Goal: Task Accomplishment & Management: Complete application form

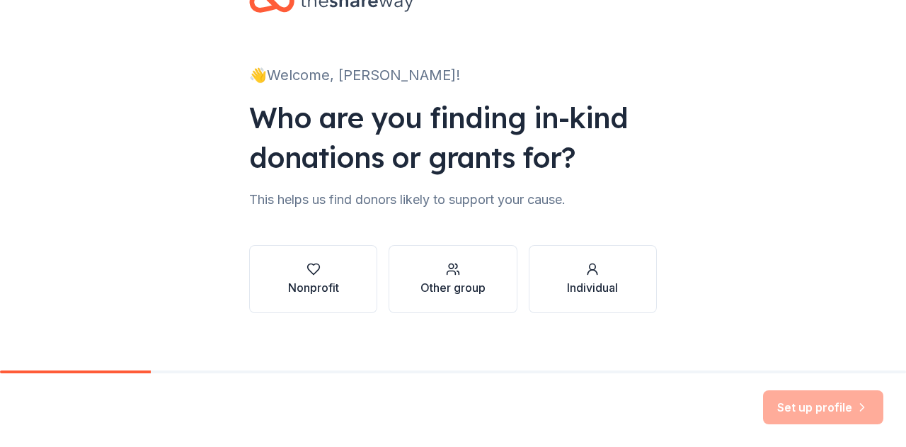
scroll to position [50, 0]
click at [327, 268] on div "button" at bounding box center [313, 268] width 51 height 14
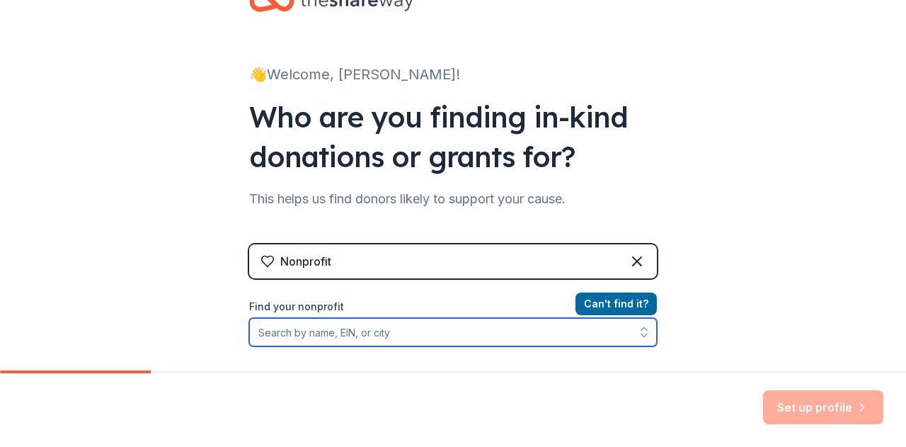
click at [361, 338] on input "Find your nonprofit" at bounding box center [453, 332] width 408 height 28
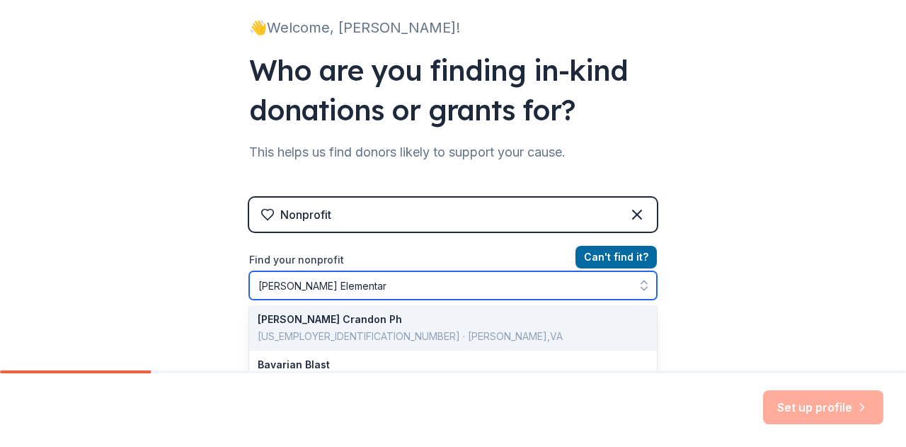
type input "[PERSON_NAME][GEOGRAPHIC_DATA]"
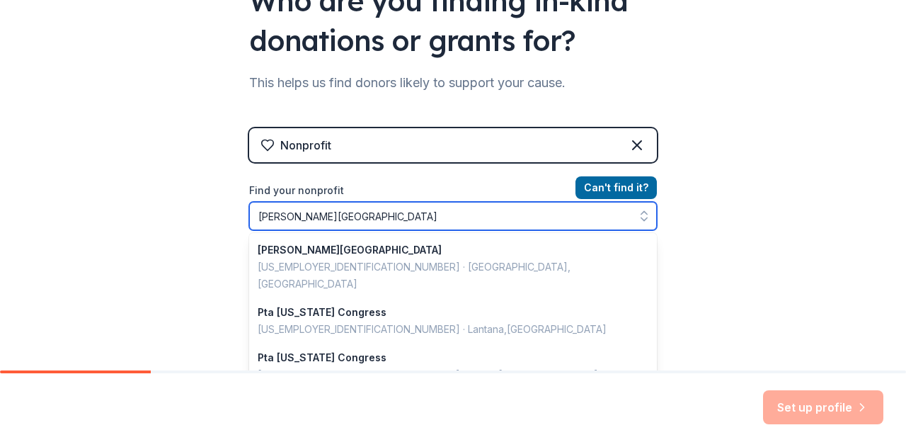
scroll to position [168, 0]
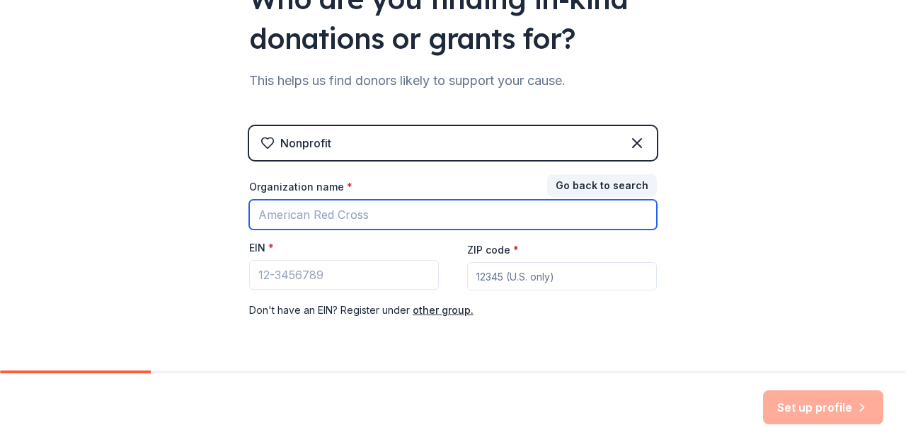
click at [330, 205] on input "Organization name *" at bounding box center [453, 215] width 408 height 30
type input "b"
click at [331, 223] on input "Blanton Elementary" at bounding box center [453, 215] width 408 height 30
click at [382, 209] on input "Blanton Elementary" at bounding box center [453, 215] width 408 height 30
type input "Blanton Elementary"
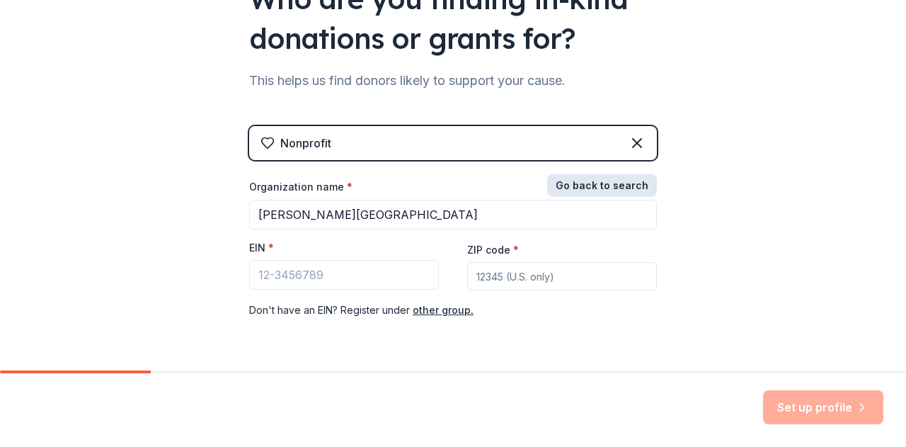
click at [608, 179] on button "Go back to search" at bounding box center [602, 185] width 110 height 23
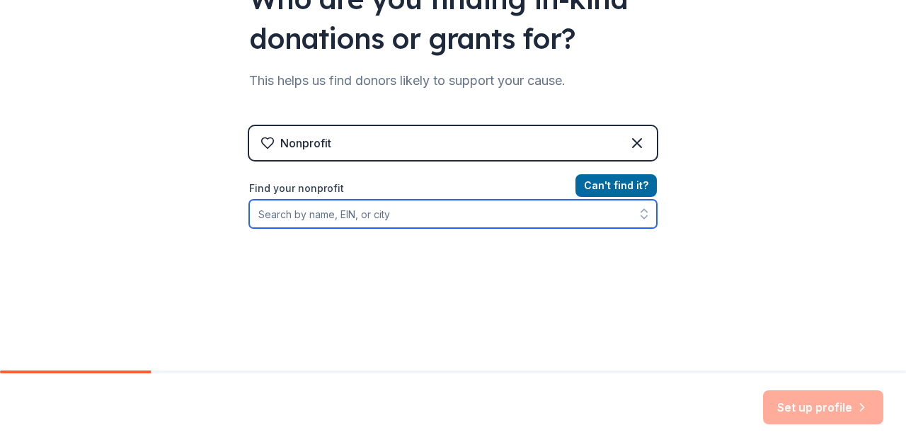
click at [487, 217] on input "Find your nonprofit" at bounding box center [453, 214] width 408 height 28
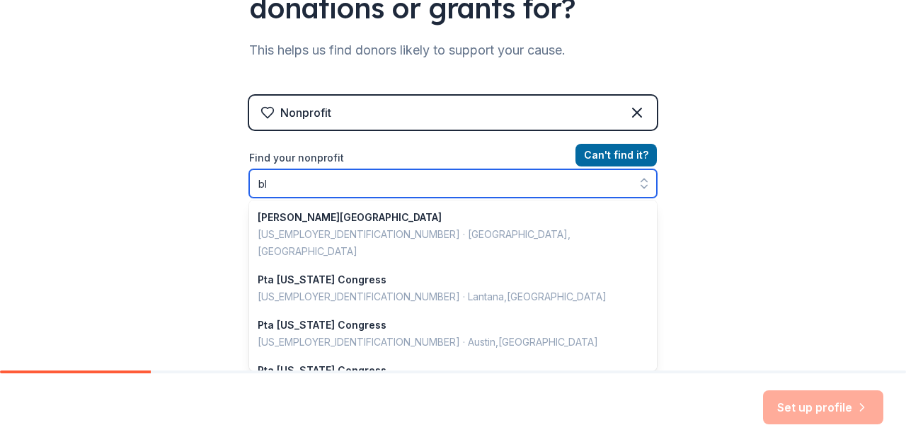
scroll to position [184, 0]
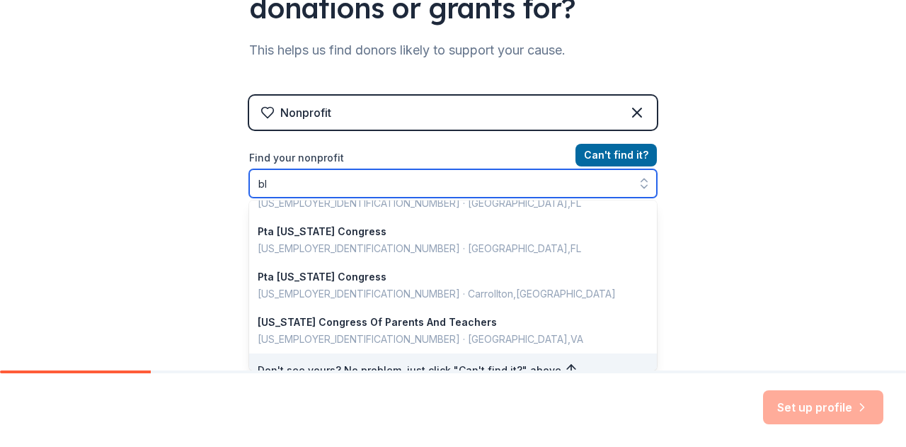
type input "b"
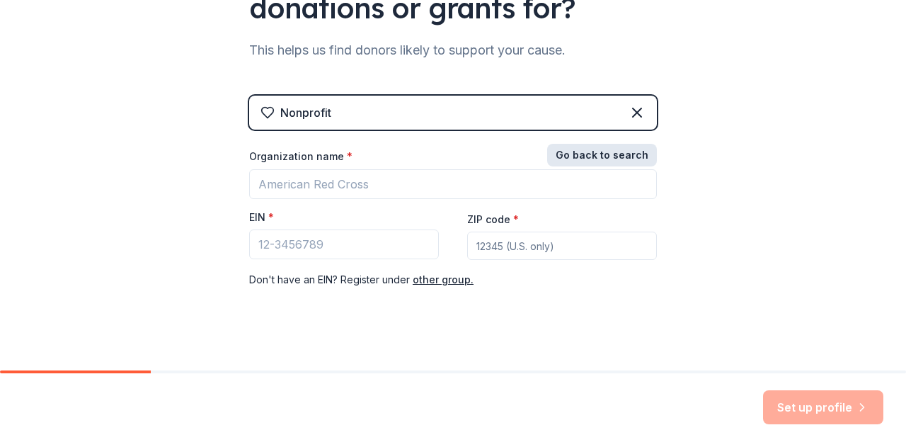
click at [591, 161] on button "Go back to search" at bounding box center [602, 155] width 110 height 23
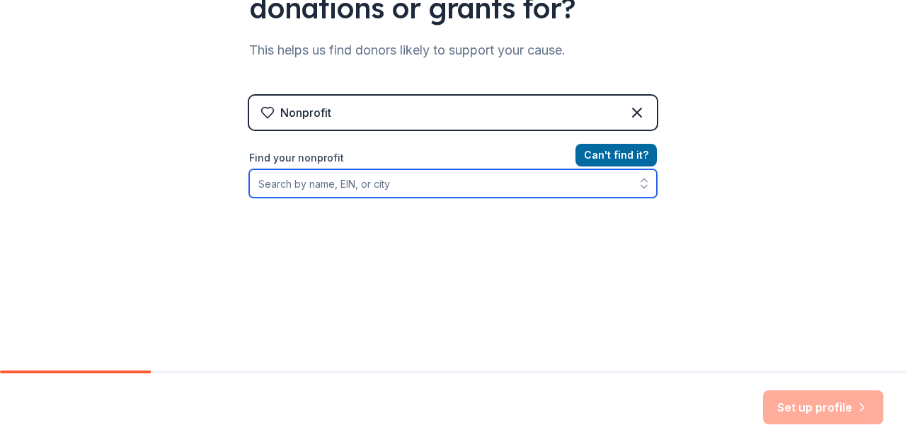
click at [464, 180] on input "Find your nonprofit" at bounding box center [453, 183] width 408 height 28
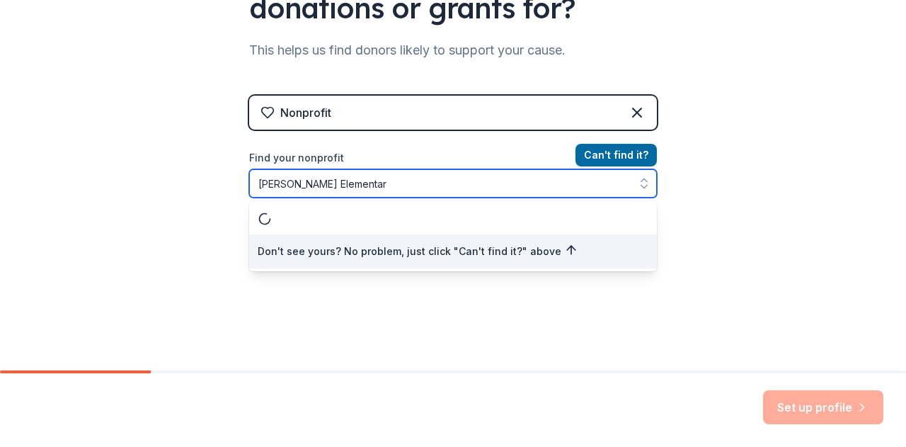
type input "Blanton Elementary"
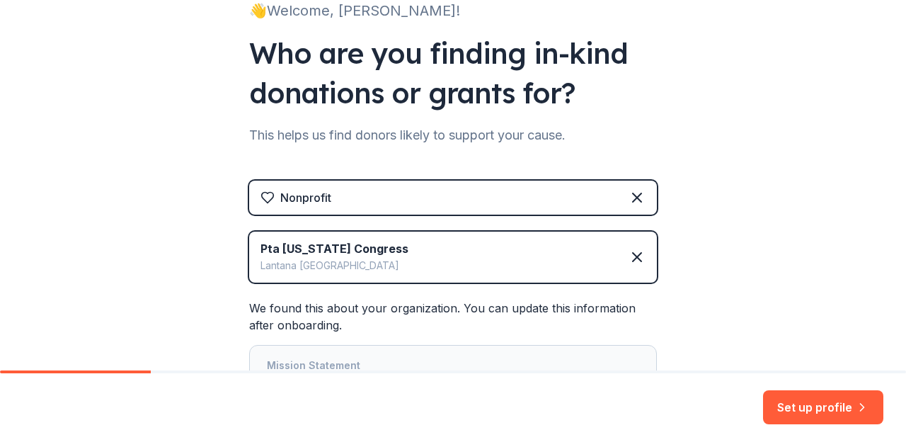
scroll to position [198, 0]
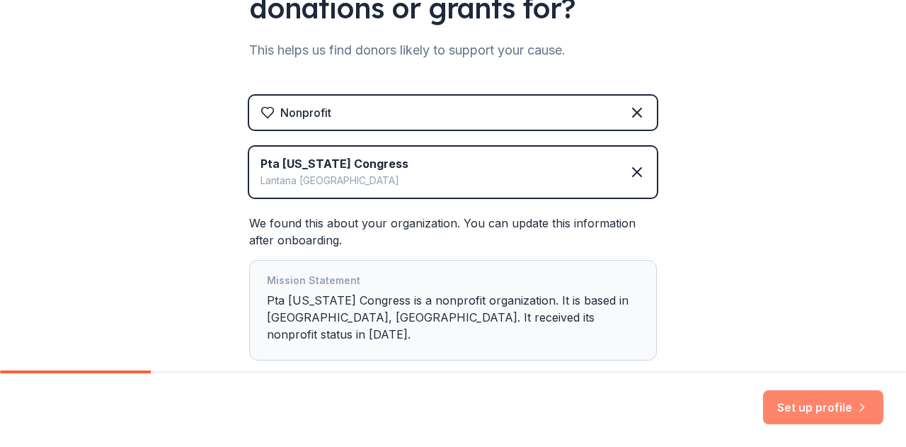
click at [805, 403] on button "Set up profile" at bounding box center [823, 407] width 120 height 34
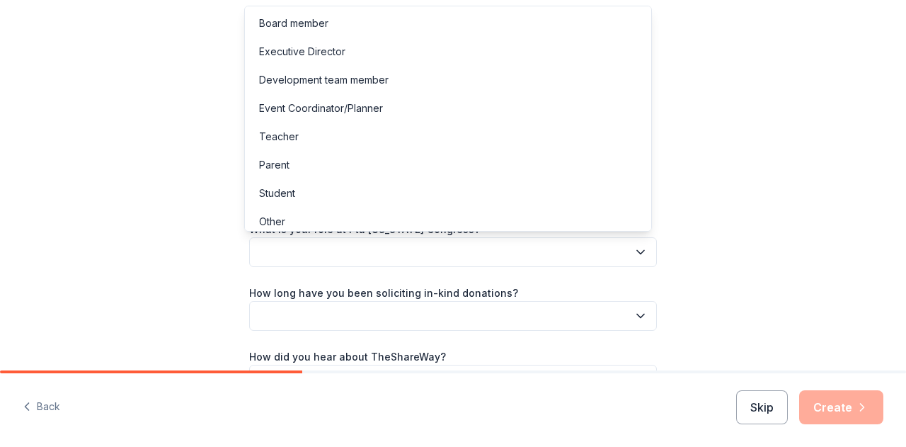
click at [471, 261] on button "button" at bounding box center [453, 252] width 408 height 30
click at [323, 171] on div "Parent" at bounding box center [448, 165] width 401 height 28
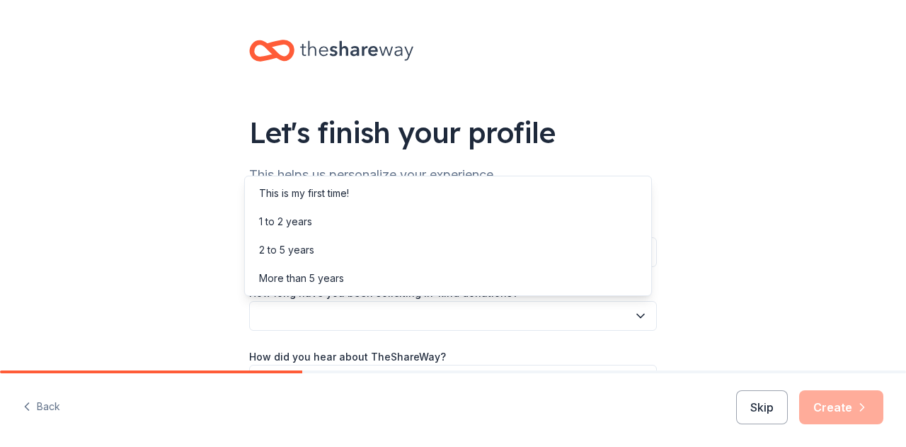
click at [411, 316] on button "button" at bounding box center [453, 316] width 408 height 30
click at [369, 183] on div "This is my first time!" at bounding box center [448, 193] width 401 height 28
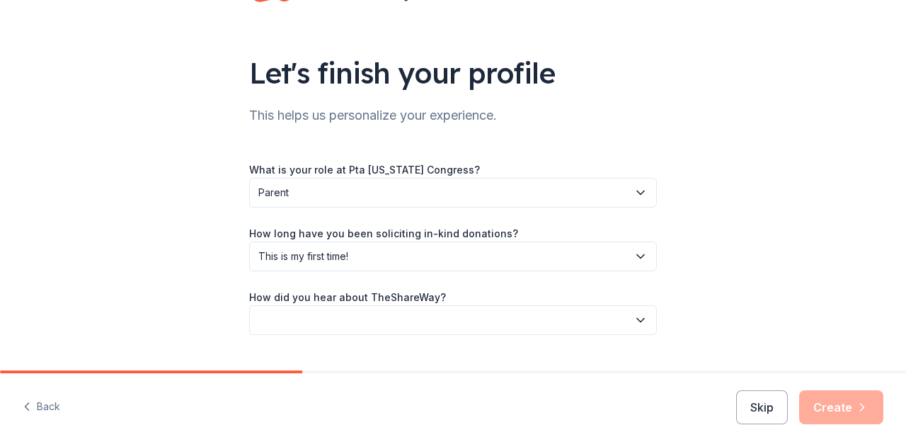
scroll to position [92, 0]
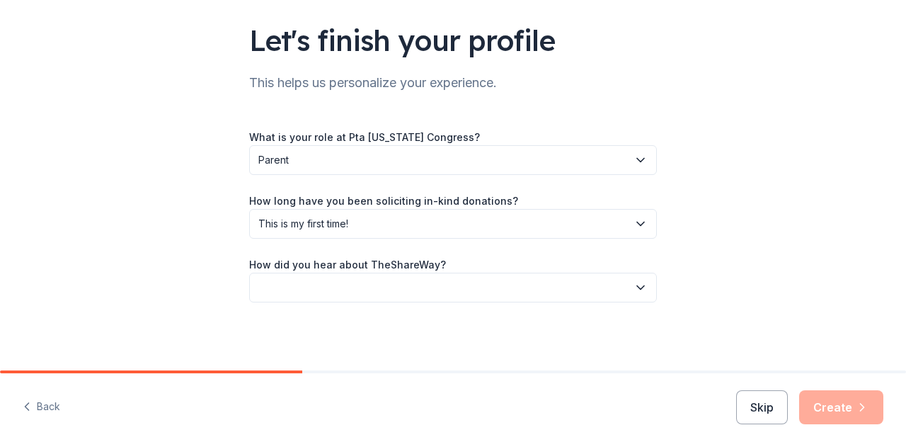
click at [450, 297] on button "button" at bounding box center [453, 288] width 408 height 30
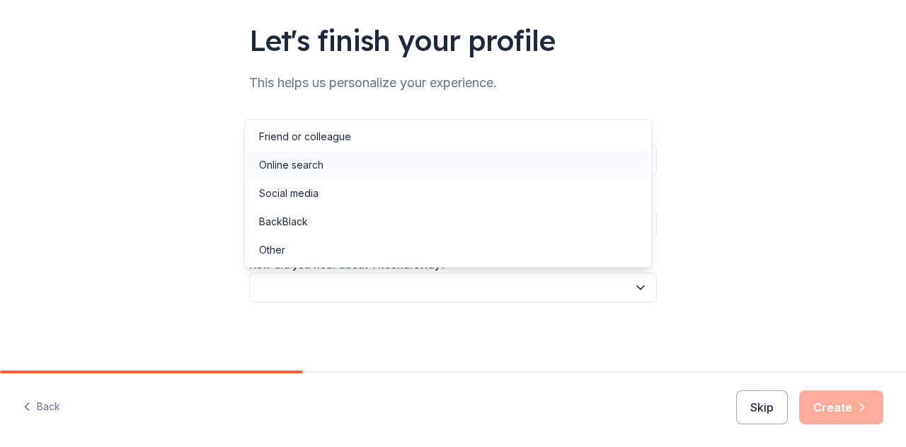
click at [386, 160] on div "Online search" at bounding box center [448, 165] width 401 height 28
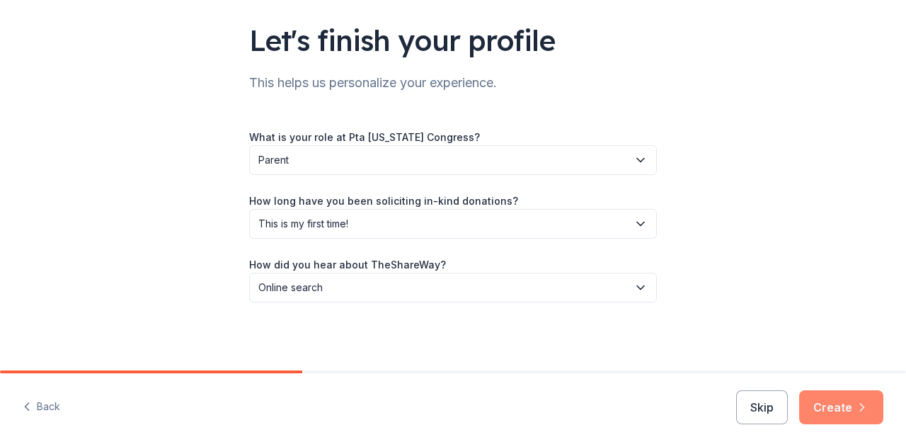
click at [847, 400] on button "Create" at bounding box center [841, 407] width 84 height 34
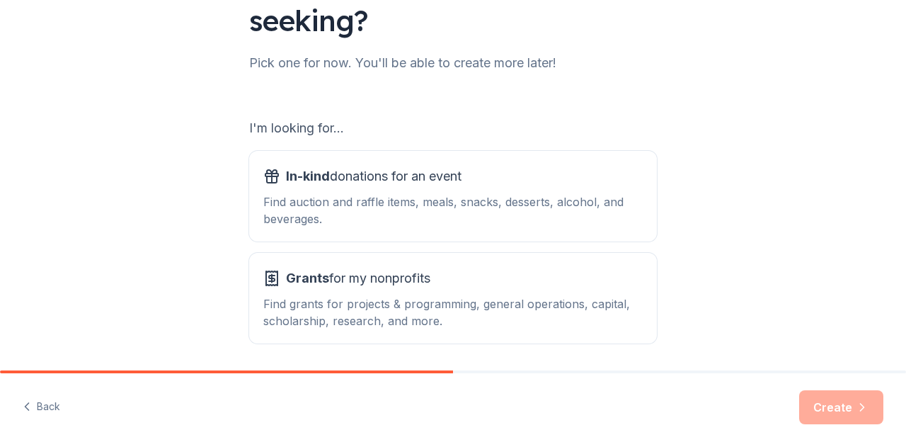
scroll to position [201, 0]
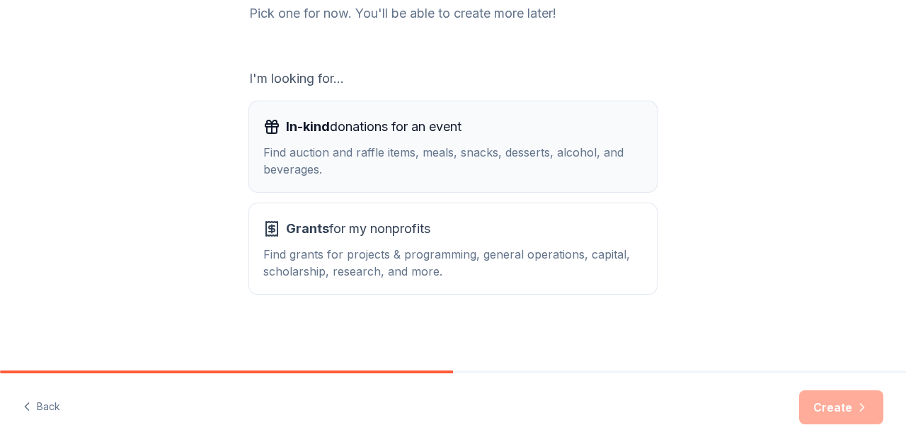
click at [422, 124] on span "In-kind donations for an event" at bounding box center [374, 126] width 176 height 23
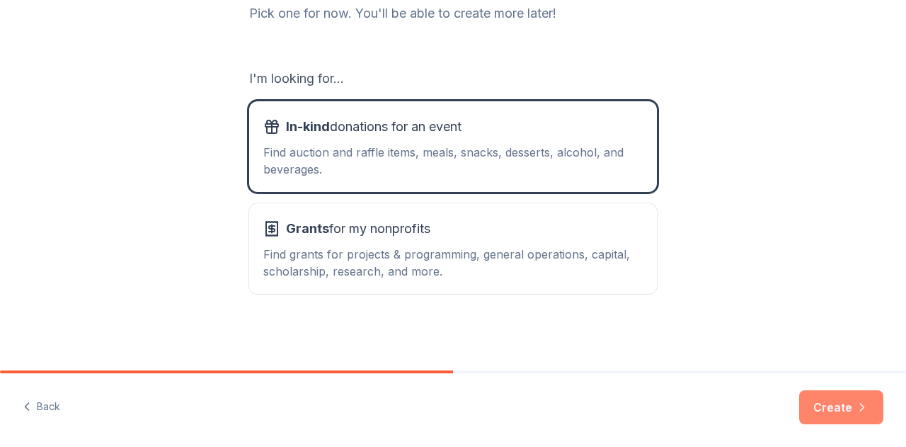
click at [837, 397] on button "Create" at bounding box center [841, 407] width 84 height 34
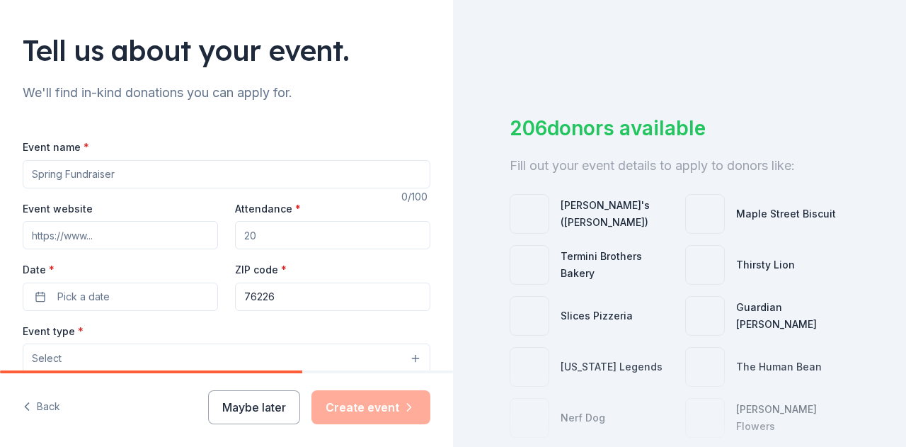
scroll to position [164, 0]
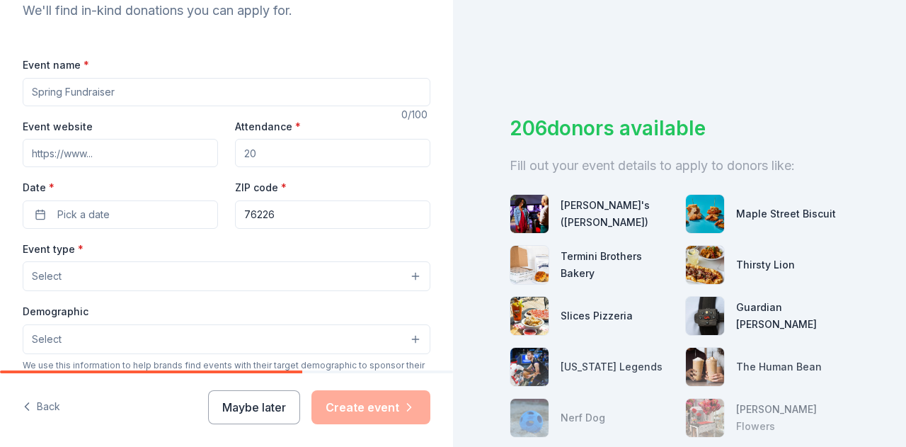
click at [260, 94] on input "Event name *" at bounding box center [227, 92] width 408 height 28
type input "Family Fall Festival"
click at [284, 151] on input "Attendance *" at bounding box center [332, 153] width 195 height 28
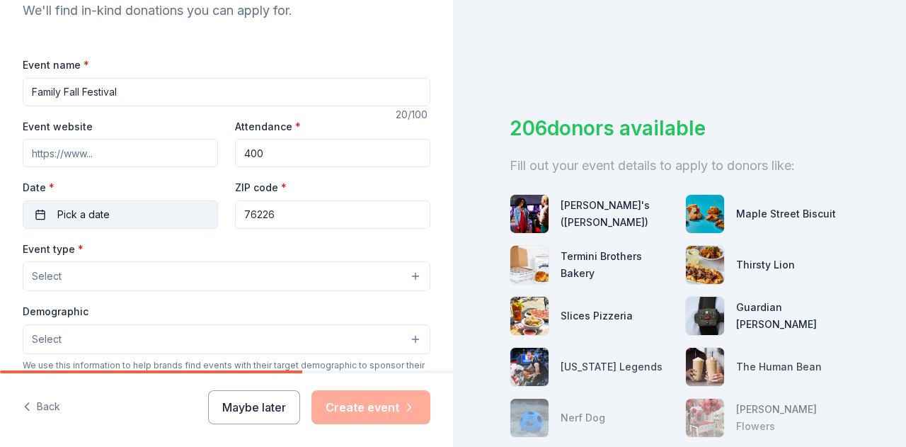
type input "400"
click at [133, 213] on button "Pick a date" at bounding box center [120, 214] width 195 height 28
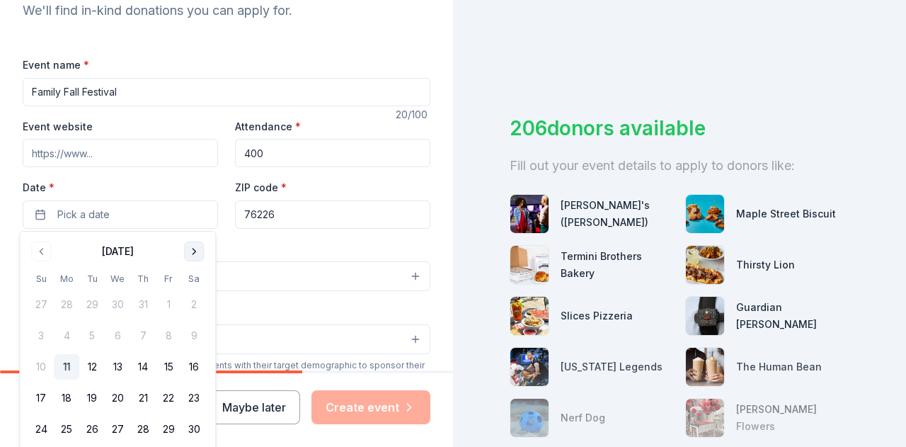
click at [196, 256] on button "Go to next month" at bounding box center [194, 251] width 20 height 20
click at [142, 401] on button "25" at bounding box center [142, 397] width 25 height 25
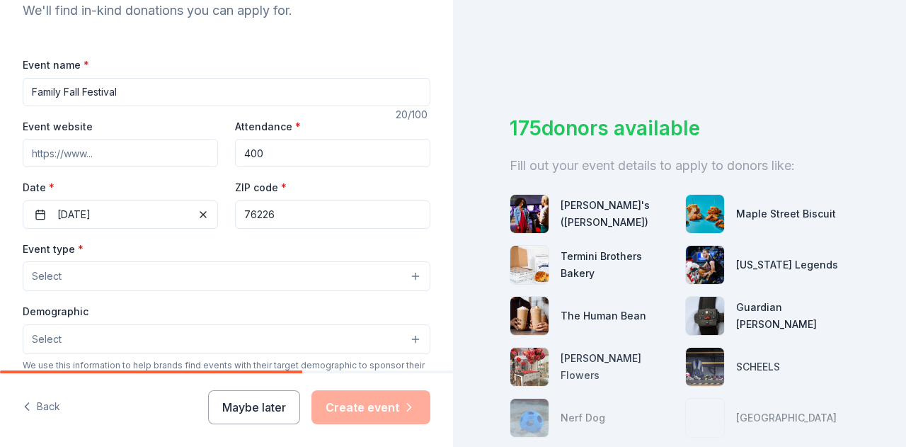
click at [328, 241] on div "Event type * Select" at bounding box center [227, 266] width 408 height 52
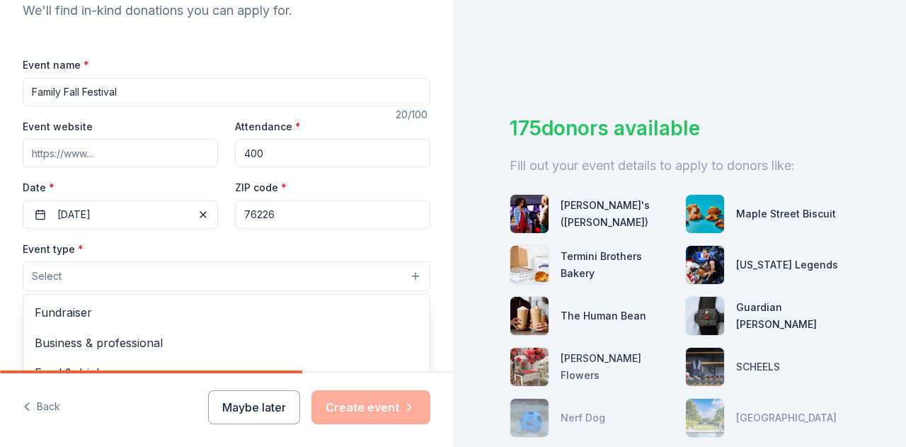
click at [279, 278] on button "Select" at bounding box center [227, 276] width 408 height 30
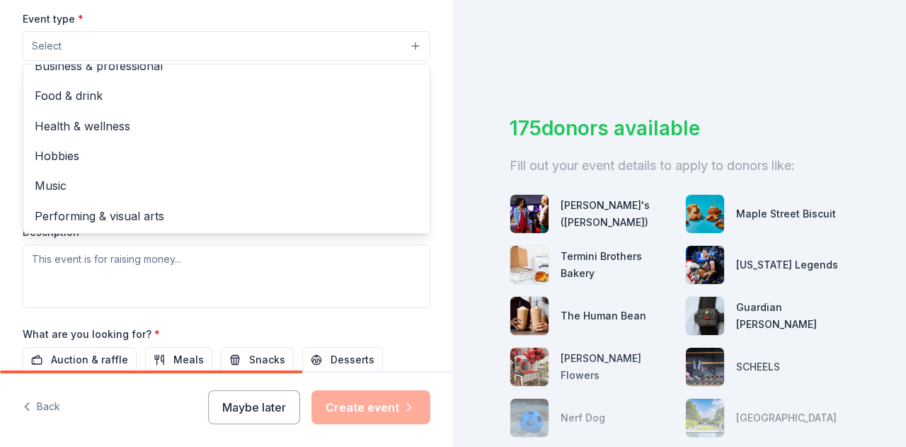
scroll to position [0, 0]
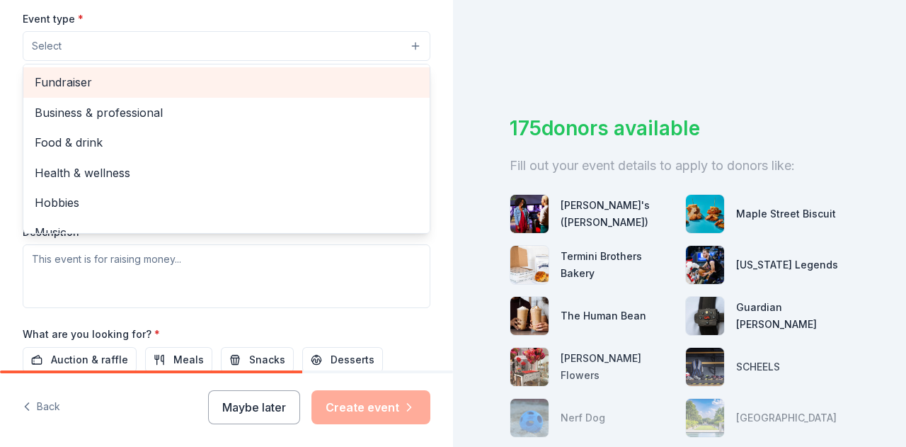
click at [195, 69] on div "Fundraiser" at bounding box center [226, 82] width 406 height 30
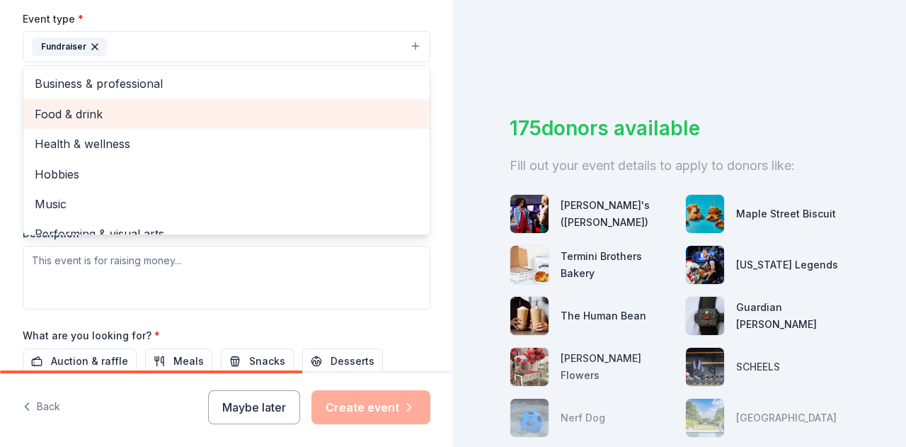
click at [269, 113] on span "Food & drink" at bounding box center [227, 114] width 384 height 18
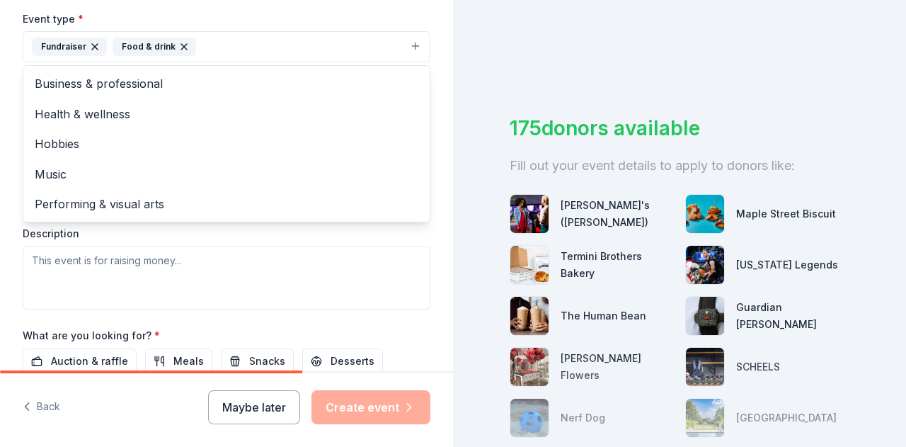
click at [245, 284] on div "Event type * Fundraiser Food & drink Business & professional Health & wellness …" at bounding box center [227, 159] width 408 height 299
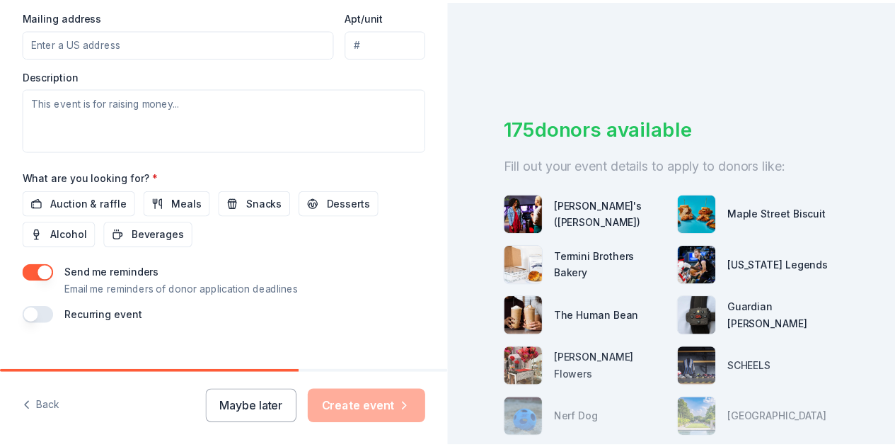
scroll to position [569, 0]
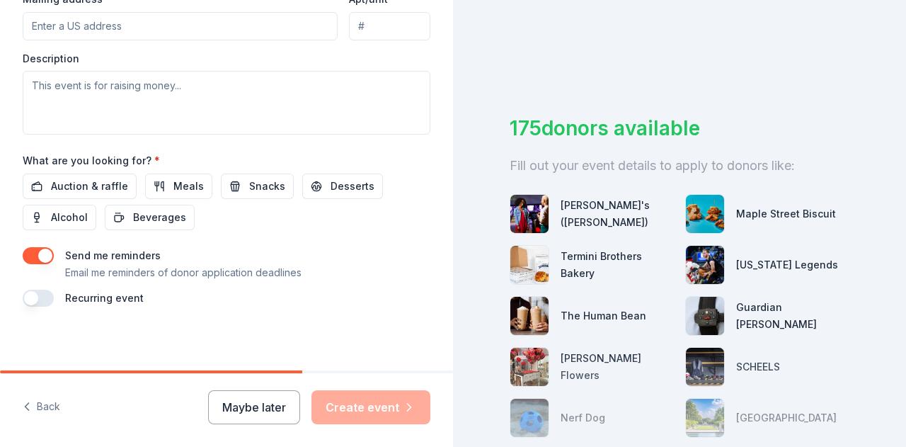
click at [42, 252] on button "button" at bounding box center [38, 255] width 31 height 17
click at [91, 182] on span "Auction & raffle" at bounding box center [89, 186] width 77 height 17
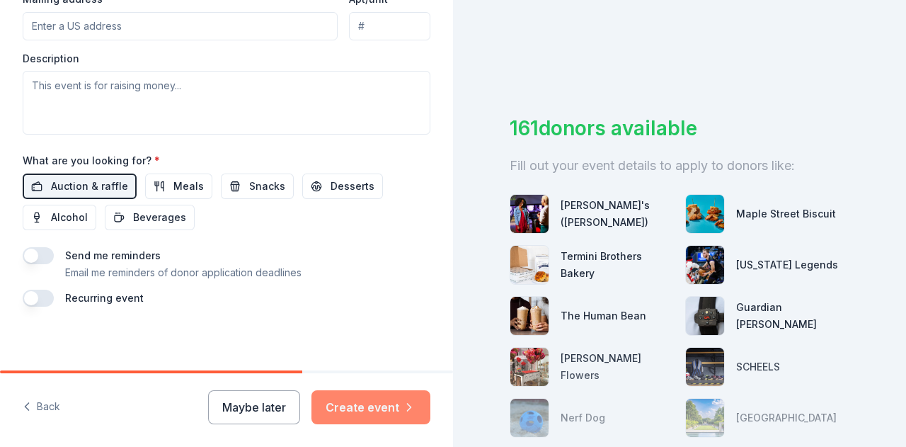
click at [355, 412] on button "Create event" at bounding box center [370, 407] width 119 height 34
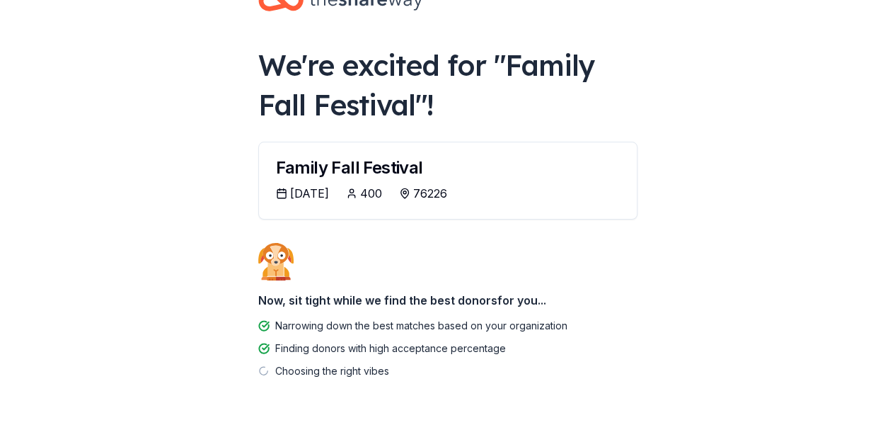
scroll to position [70, 0]
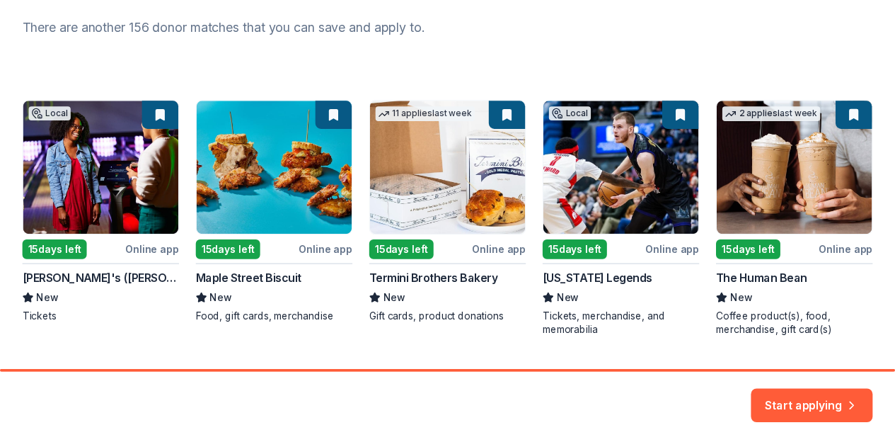
scroll to position [224, 0]
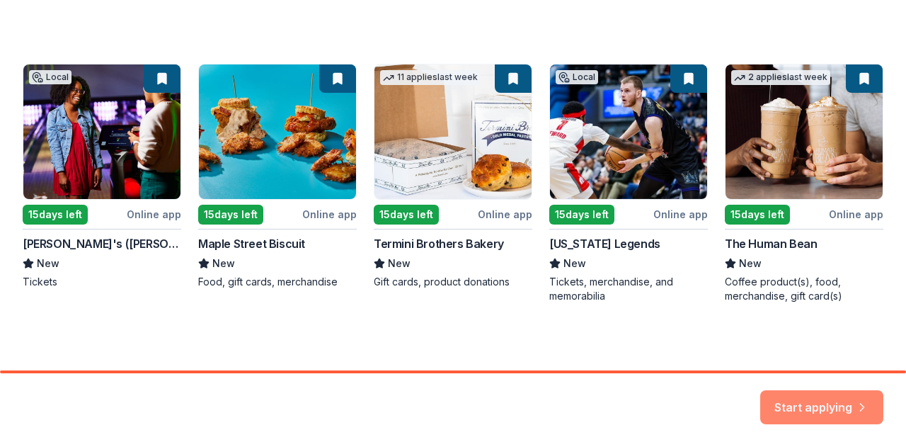
click at [814, 400] on button "Start applying" at bounding box center [821, 399] width 123 height 34
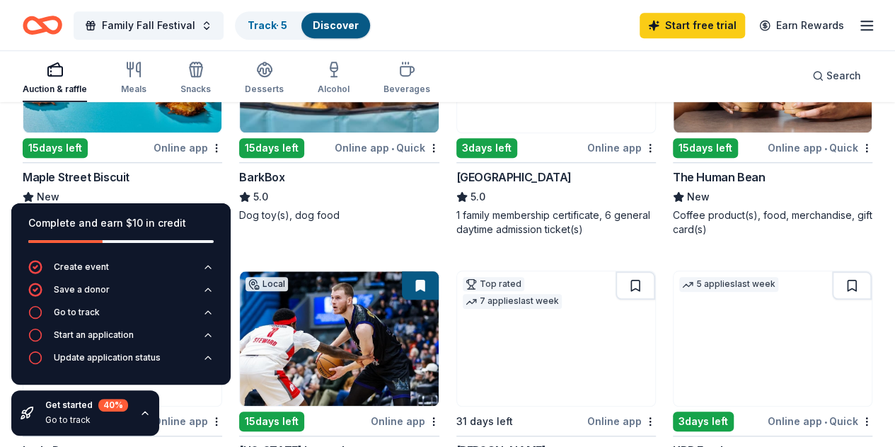
scroll to position [538, 0]
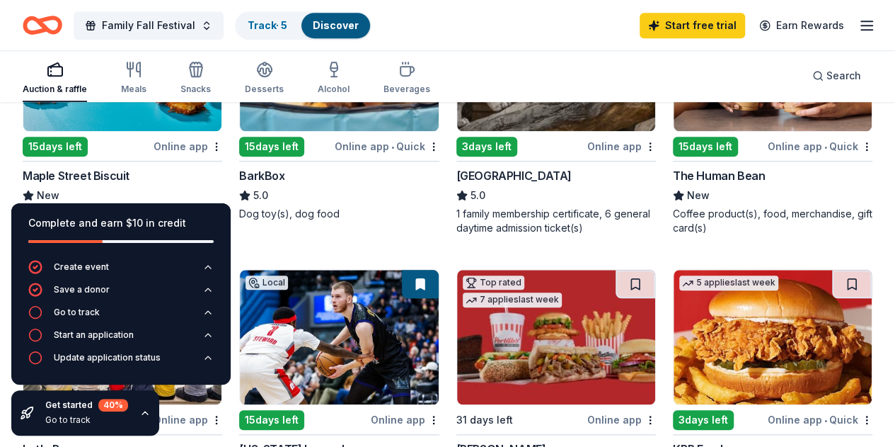
click at [240, 115] on img at bounding box center [339, 63] width 198 height 134
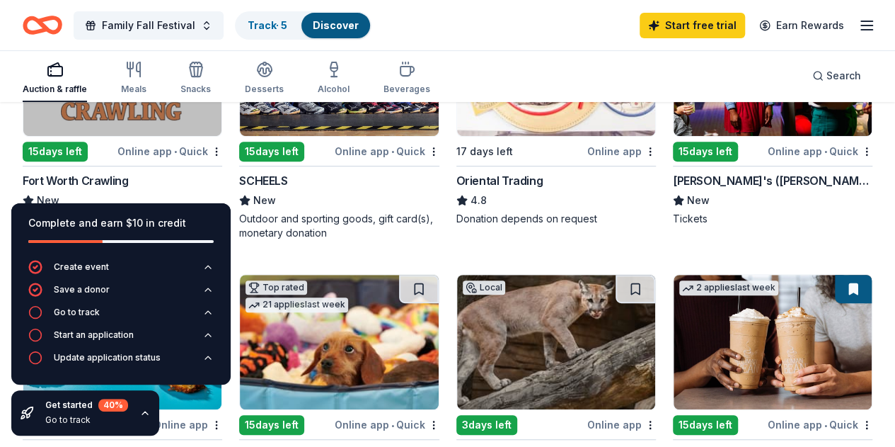
scroll to position [262, 0]
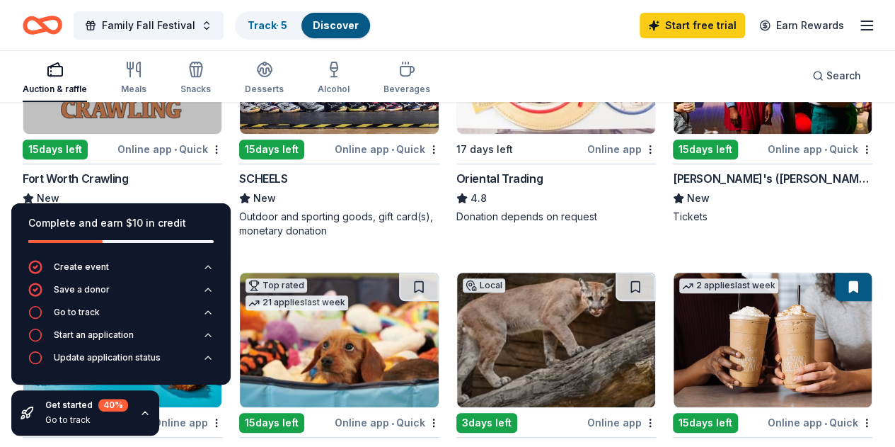
click at [154, 122] on img at bounding box center [122, 66] width 198 height 134
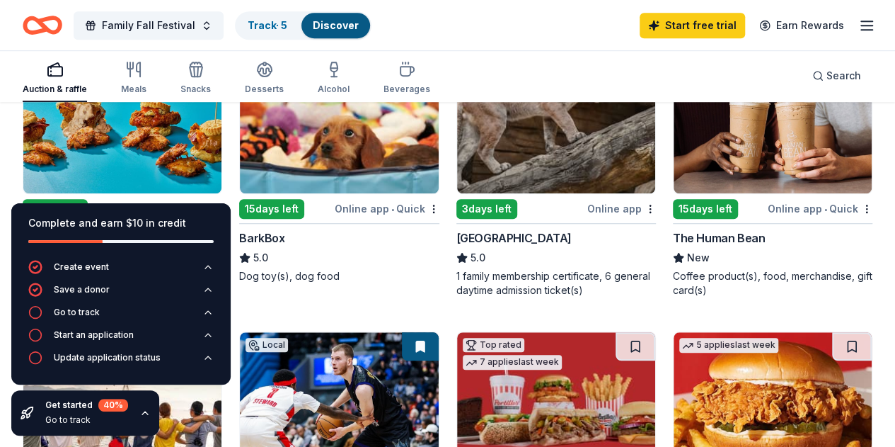
scroll to position [465, 0]
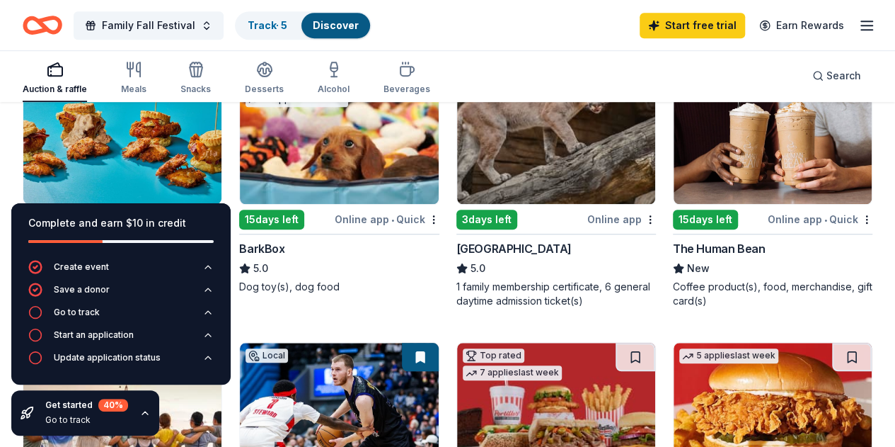
click at [222, 343] on img at bounding box center [122, 410] width 198 height 134
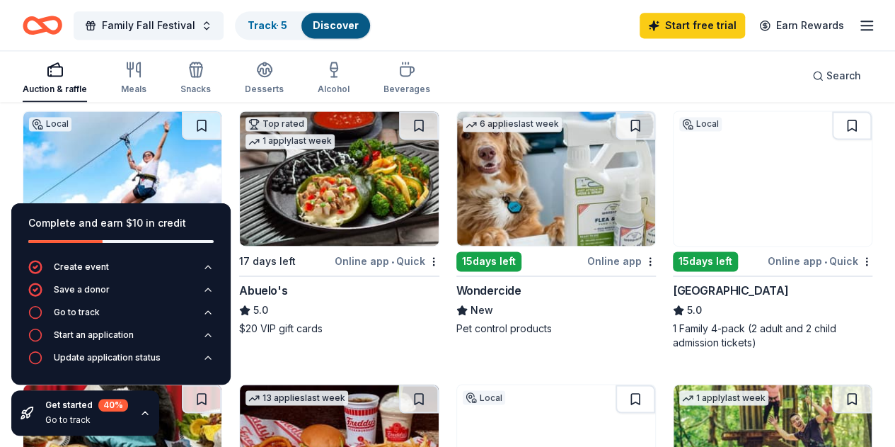
scroll to position [958, 0]
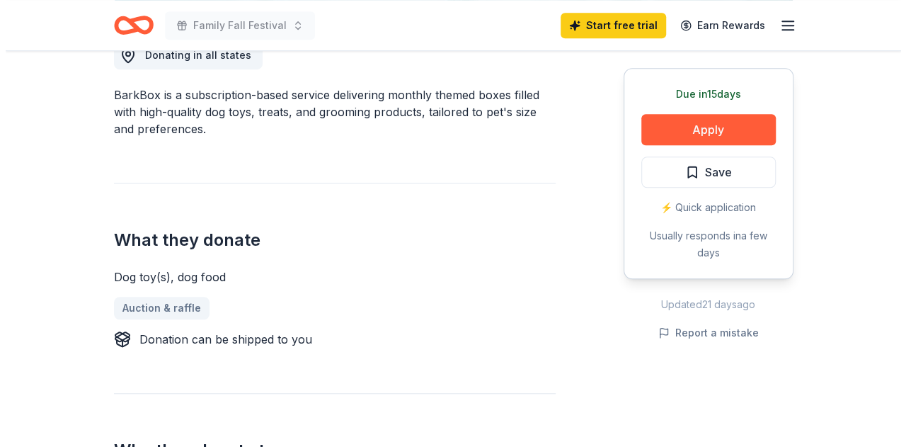
scroll to position [456, 0]
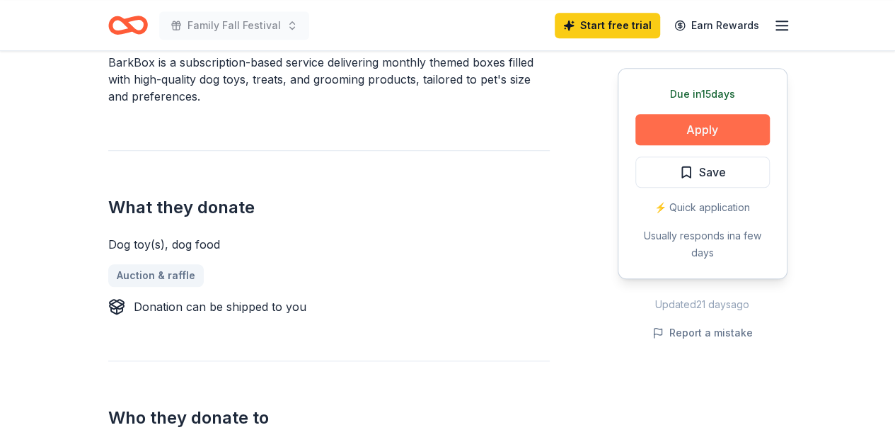
click at [715, 127] on button "Apply" at bounding box center [703, 129] width 134 height 31
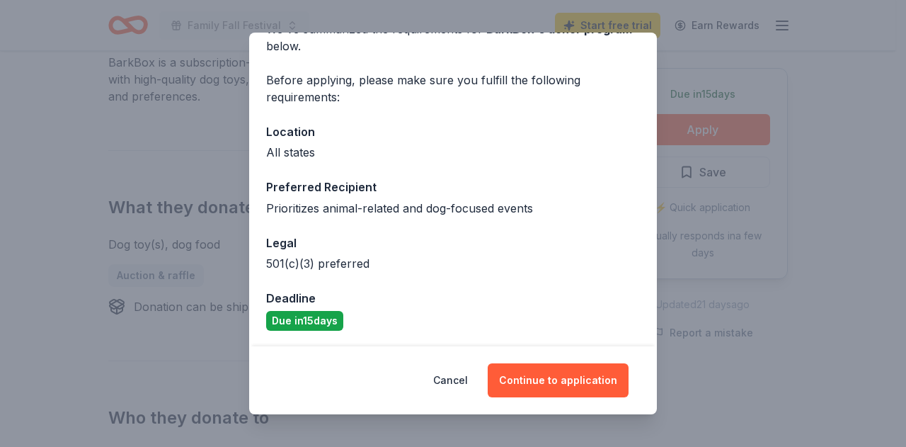
scroll to position [0, 0]
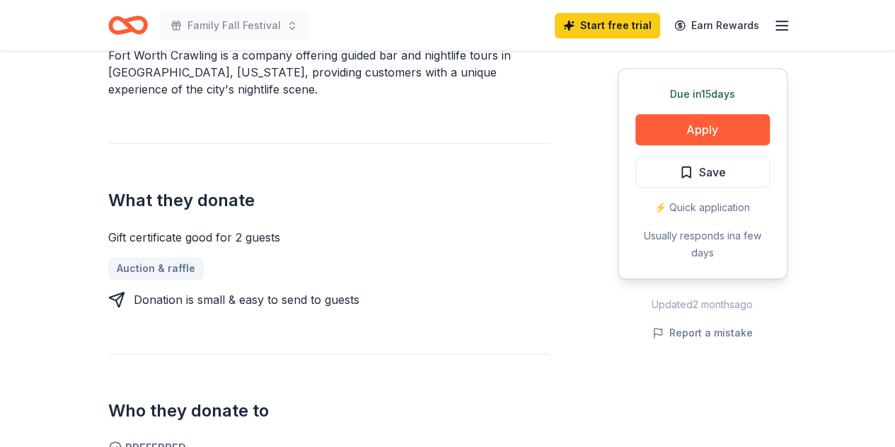
scroll to position [449, 0]
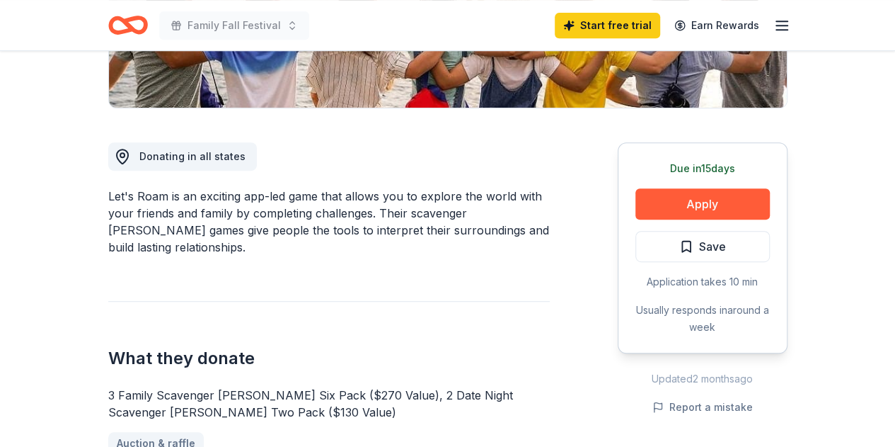
scroll to position [325, 0]
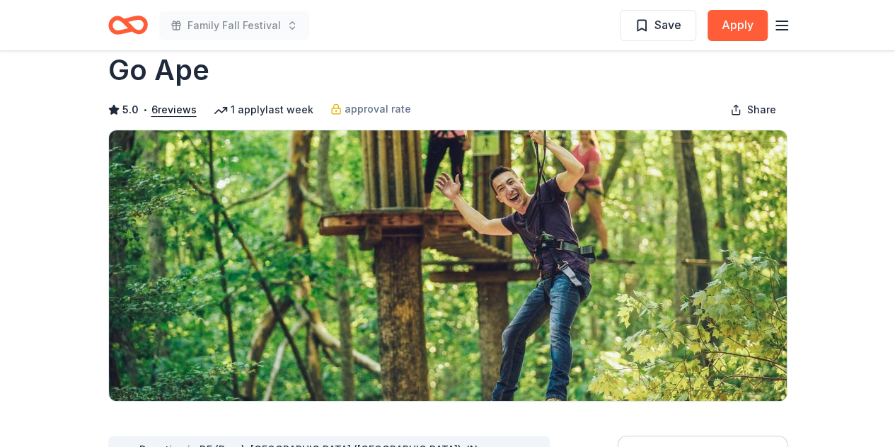
scroll to position [13, 0]
